Goal: Information Seeking & Learning: Learn about a topic

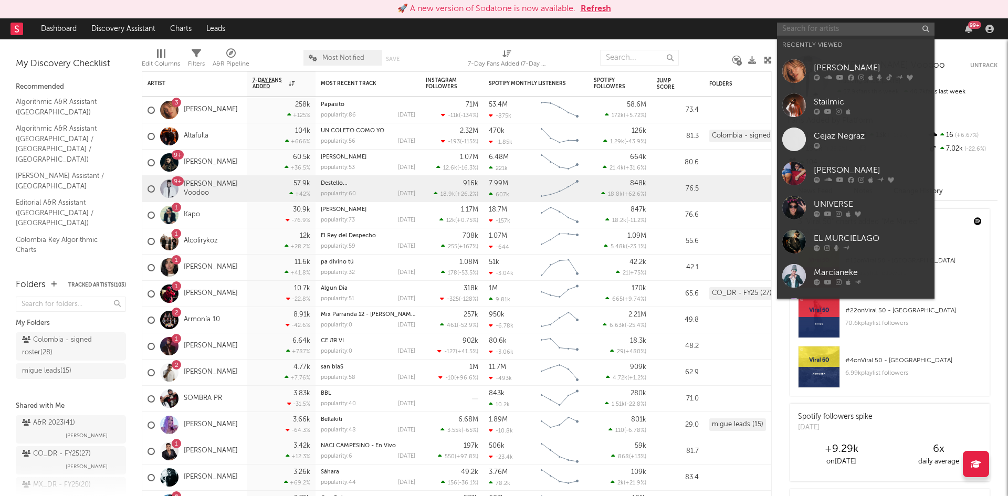
click at [799, 27] on input "text" at bounding box center [855, 29] width 157 height 13
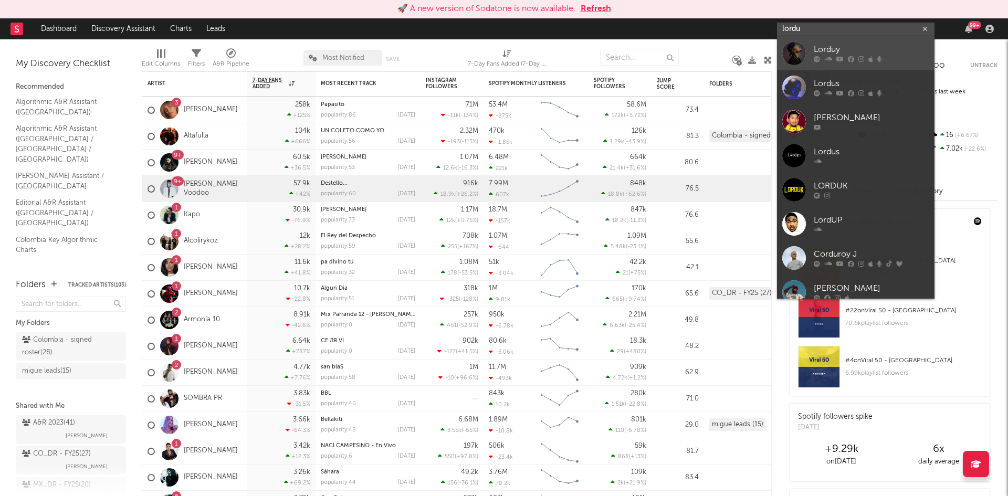
type input "lordu"
click at [819, 54] on div "Lorduy" at bounding box center [871, 50] width 115 height 13
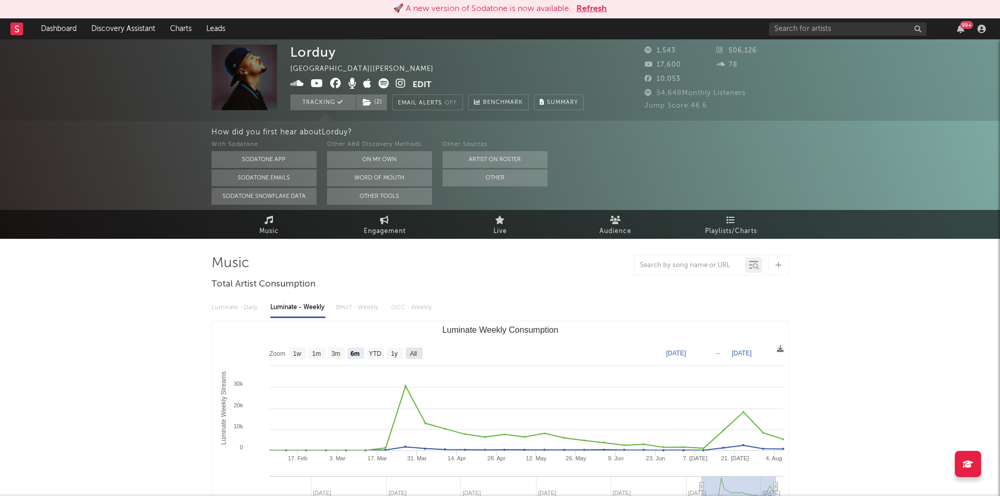
click at [419, 357] on rect "Luminate Weekly Consumption" at bounding box center [414, 354] width 17 height 12
select select "All"
type input "[DATE]"
